Goal: Transaction & Acquisition: Purchase product/service

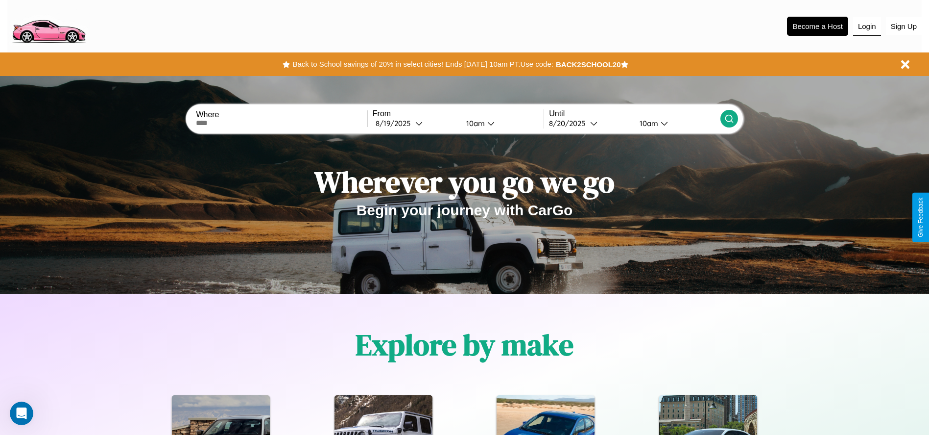
click at [867, 26] on button "Login" at bounding box center [867, 26] width 28 height 19
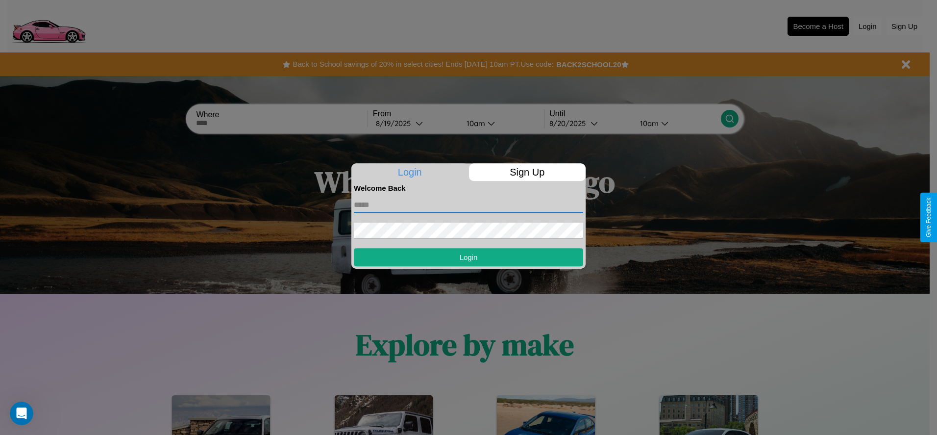
click at [468, 204] on input "text" at bounding box center [468, 205] width 229 height 16
type input "**********"
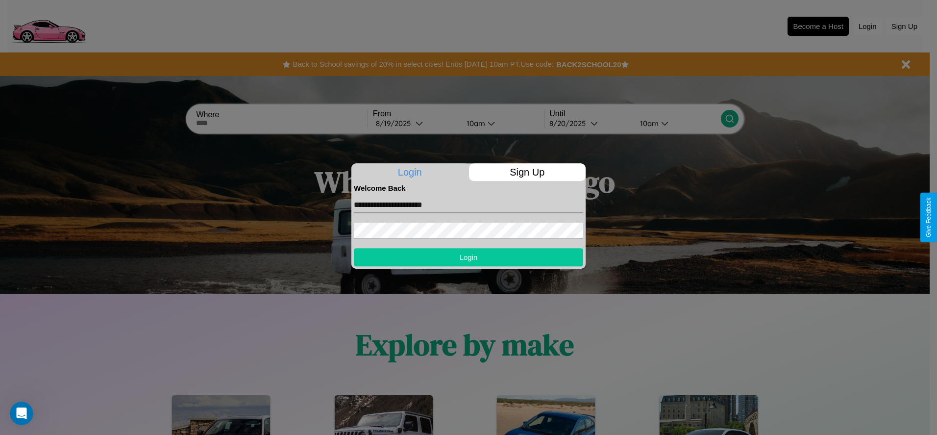
click at [468, 257] on button "Login" at bounding box center [468, 257] width 229 height 18
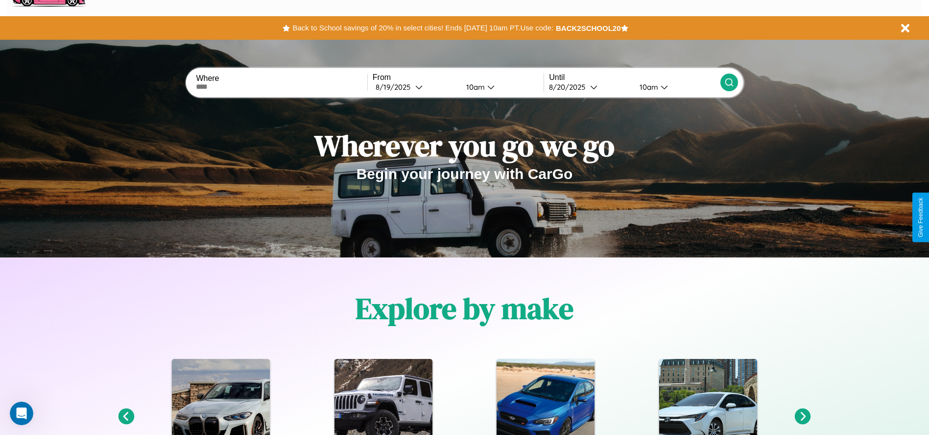
scroll to position [437, 0]
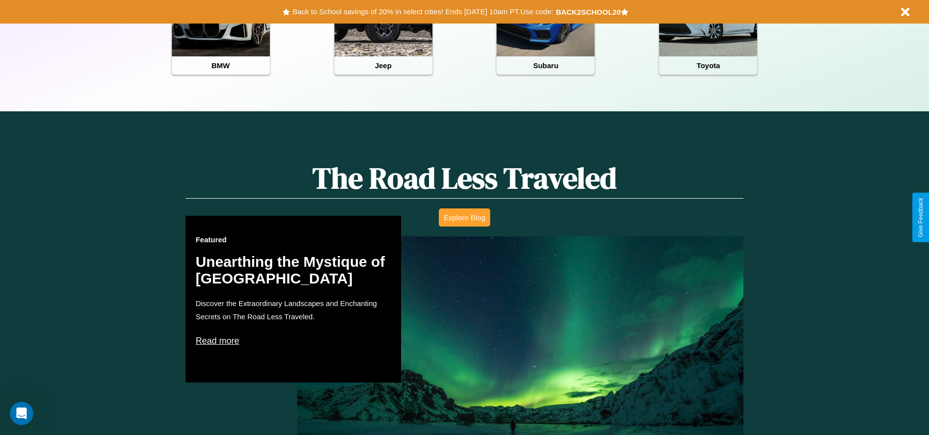
click at [464, 217] on button "Explore Blog" at bounding box center [464, 217] width 51 height 18
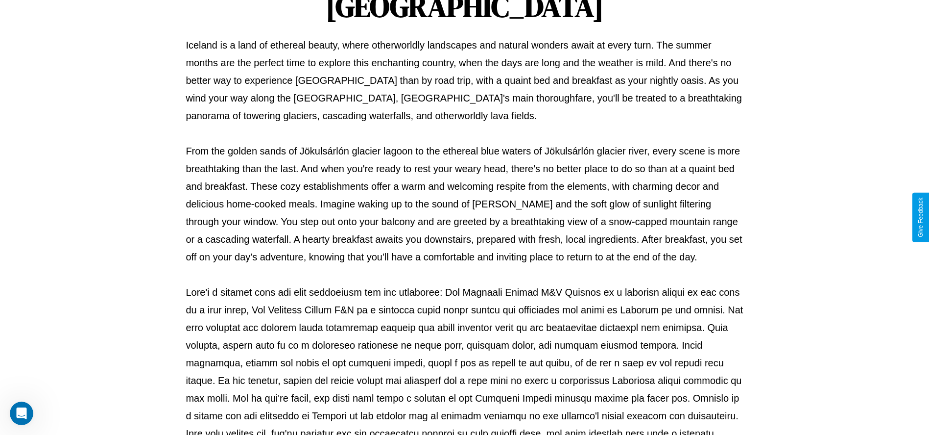
scroll to position [325, 0]
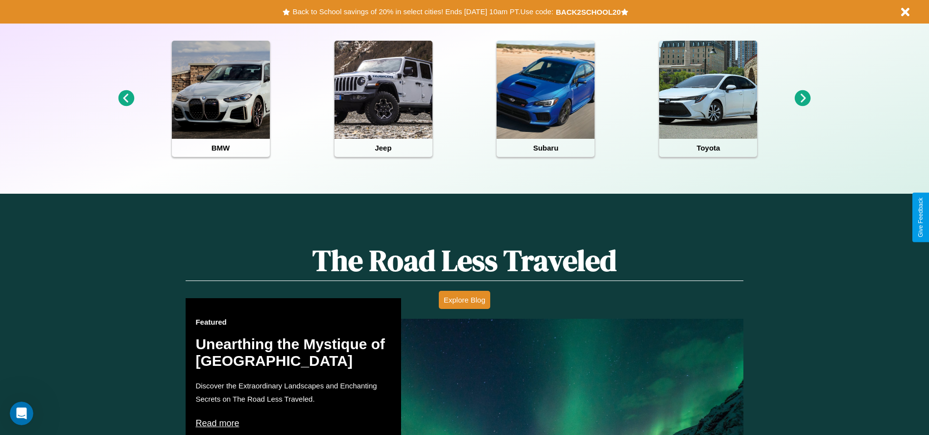
scroll to position [203, 0]
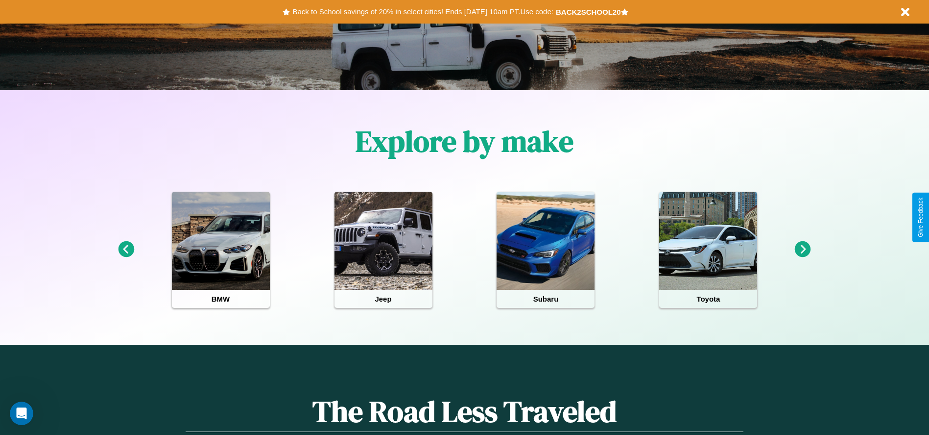
click at [126, 249] on icon at bounding box center [126, 249] width 16 height 16
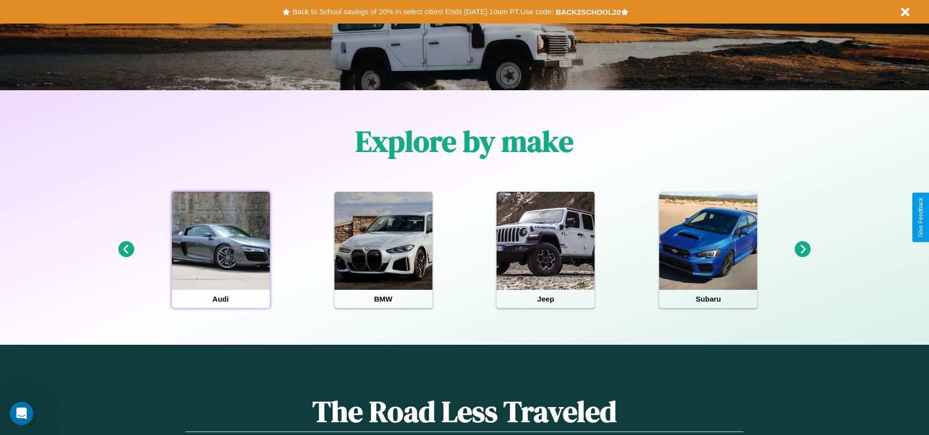
click at [220, 249] on div at bounding box center [221, 241] width 98 height 98
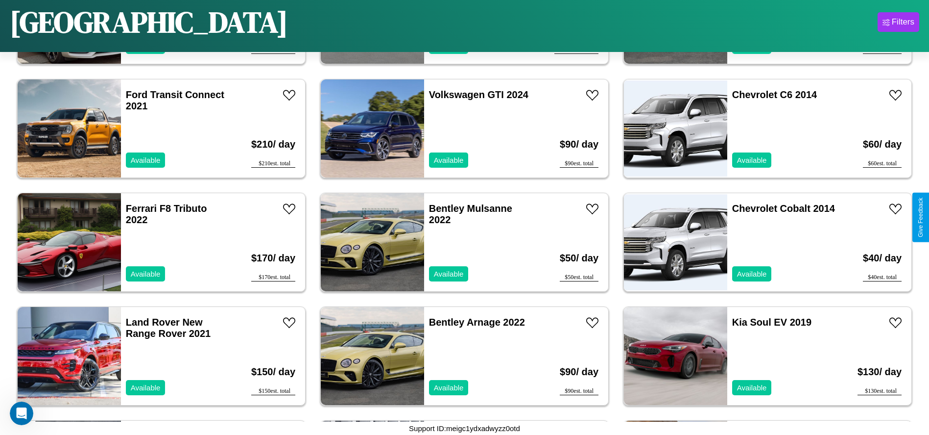
scroll to position [1246, 0]
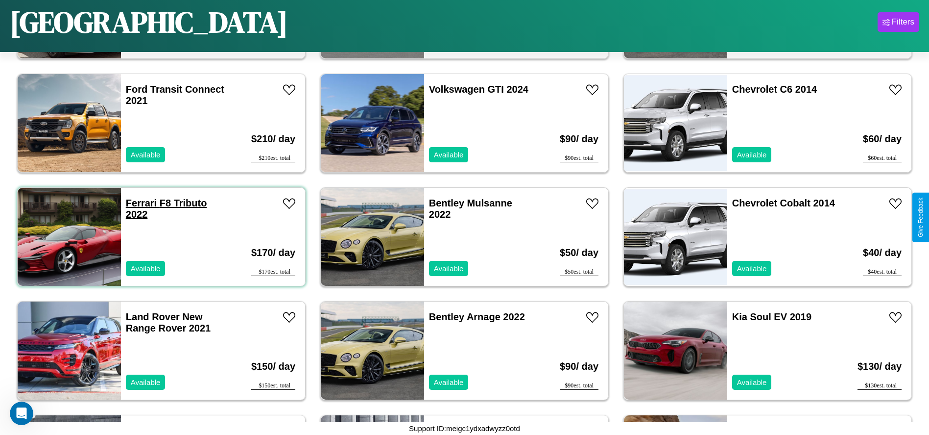
click at [140, 203] on link "Ferrari F8 Tributo 2022" at bounding box center [166, 208] width 81 height 22
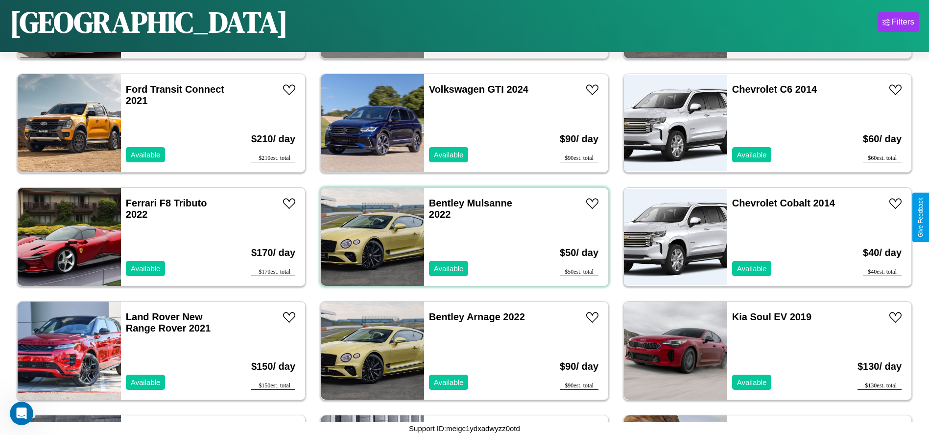
scroll to position [4656, 0]
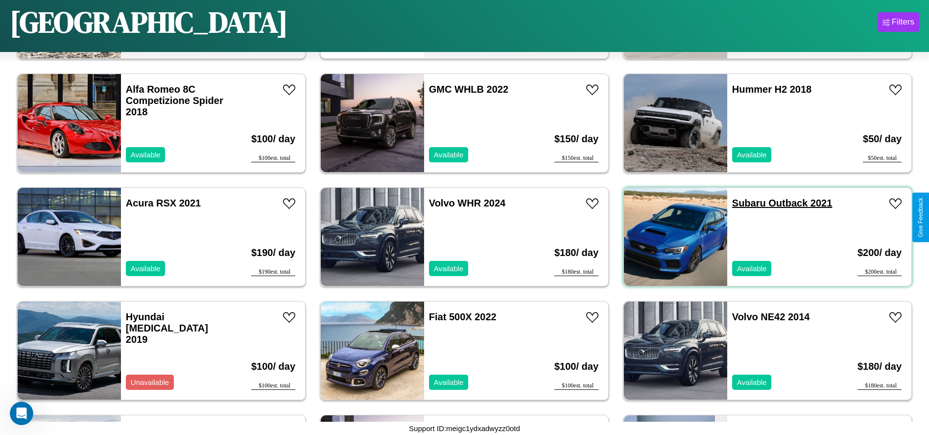
click at [743, 203] on link "Subaru Outback 2021" at bounding box center [782, 202] width 100 height 11
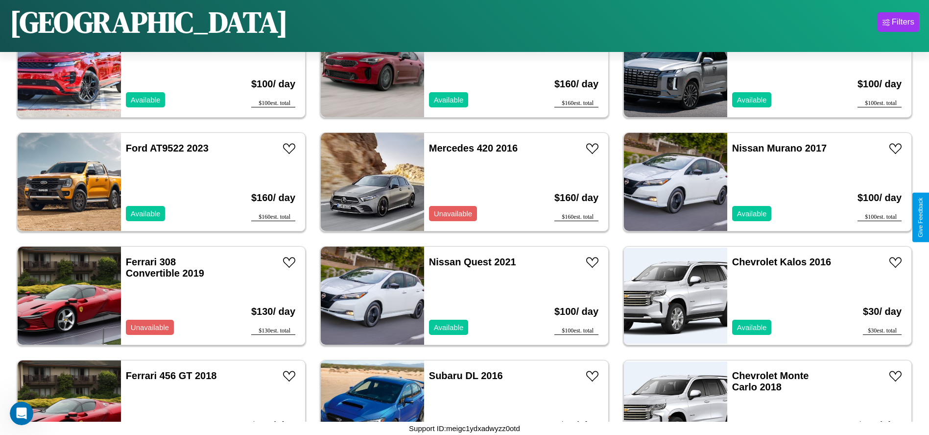
scroll to position [450, 0]
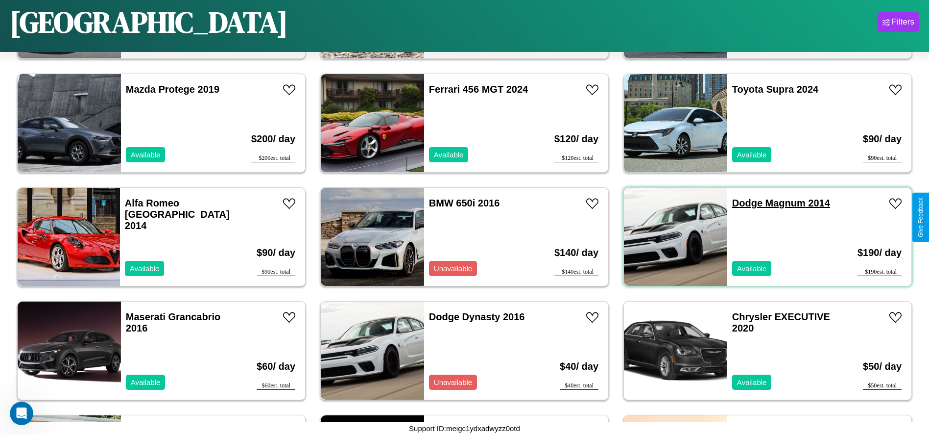
click at [741, 203] on link "Dodge Magnum 2014" at bounding box center [781, 202] width 98 height 11
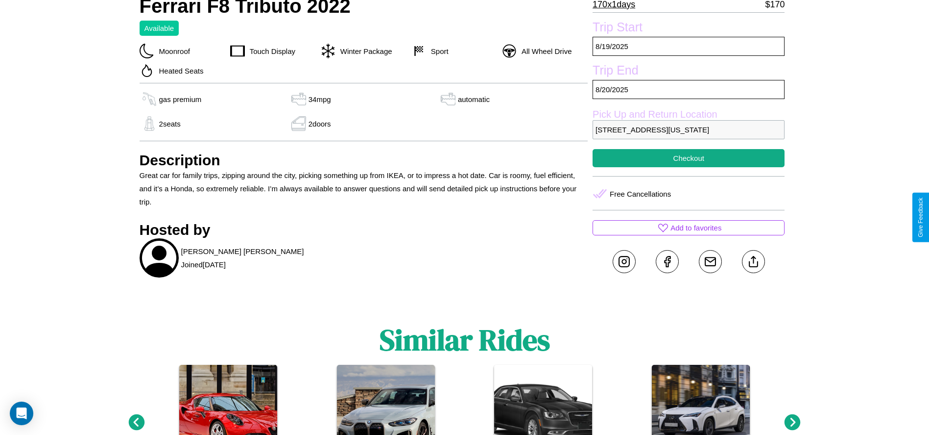
scroll to position [480, 0]
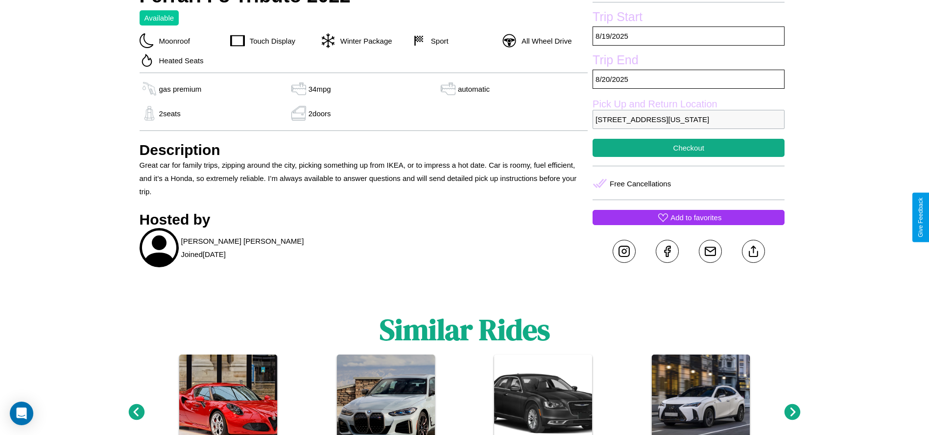
click at [689, 217] on p "Add to favorites" at bounding box center [696, 217] width 51 height 13
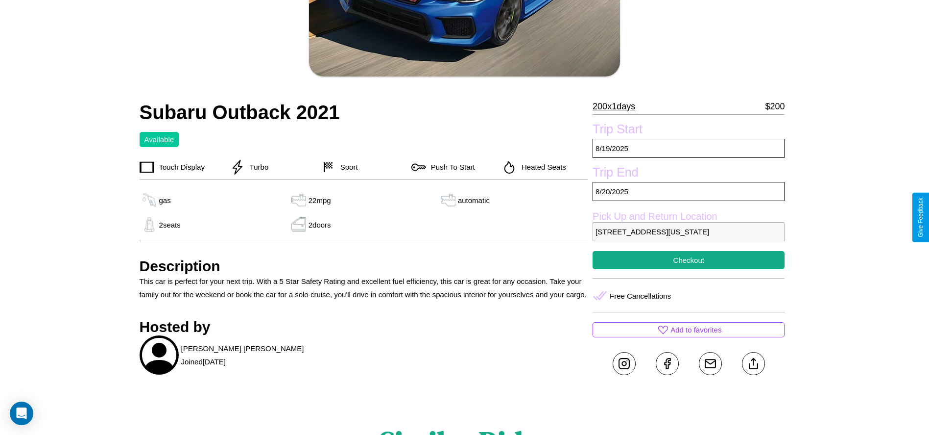
scroll to position [212, 0]
